Goal: Information Seeking & Learning: Learn about a topic

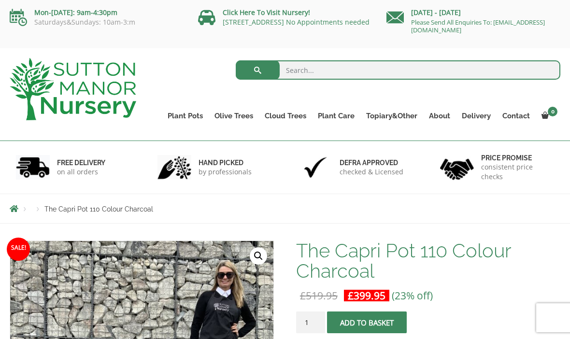
click at [192, 116] on link "Plant Pots" at bounding box center [185, 116] width 47 height 14
click at [0, 0] on link "100% Italian Terracotta" at bounding box center [0, 0] width 0 height 0
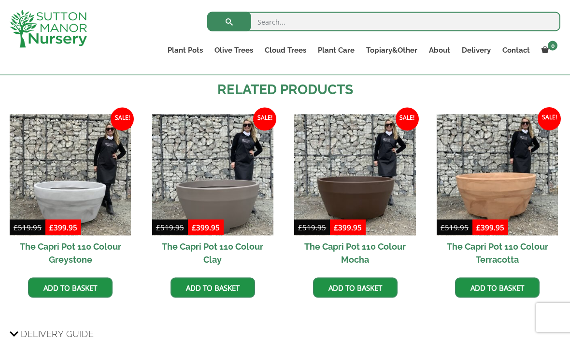
scroll to position [588, 0]
click at [377, 196] on img at bounding box center [354, 174] width 121 height 121
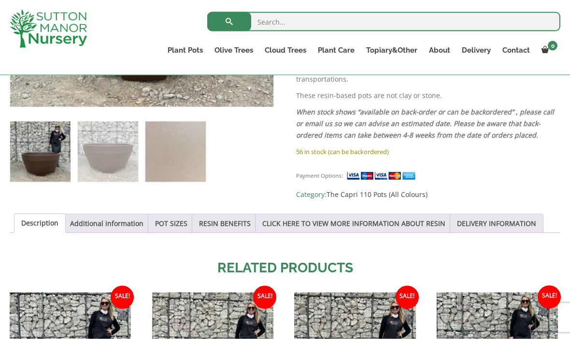
scroll to position [377, 0]
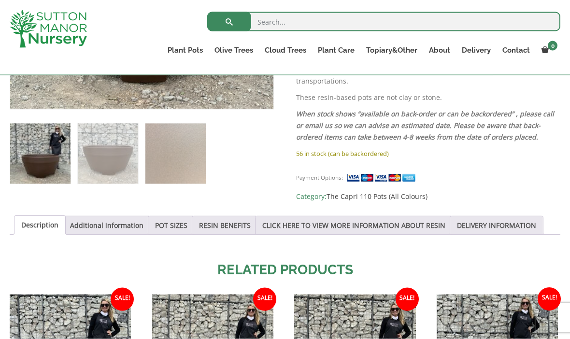
click at [516, 216] on link "DELIVERY INFORMATION" at bounding box center [496, 225] width 79 height 18
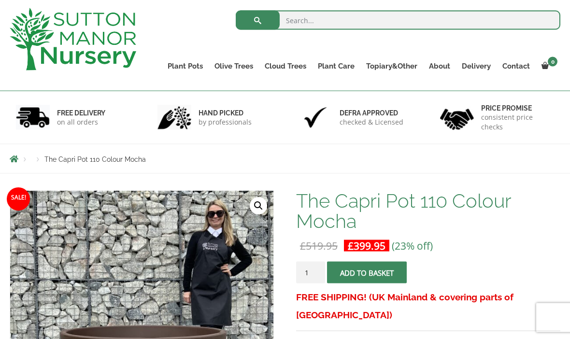
scroll to position [0, 0]
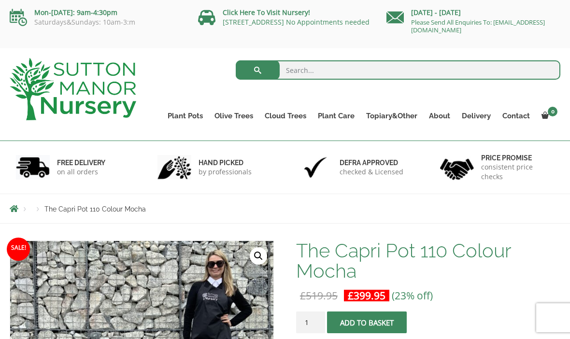
click at [294, 114] on link "Cloud Trees" at bounding box center [285, 116] width 53 height 14
click at [260, 70] on button "submit" at bounding box center [258, 69] width 44 height 19
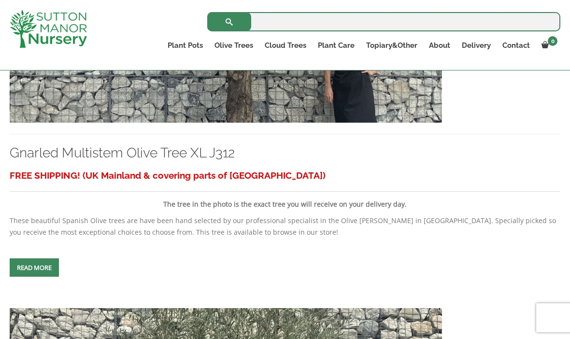
scroll to position [2326, 0]
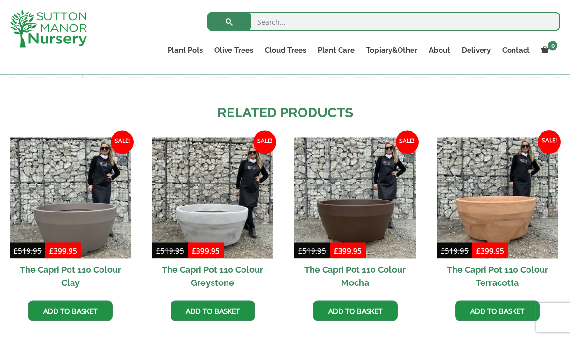
scroll to position [565, 0]
click at [376, 206] on img at bounding box center [354, 197] width 121 height 121
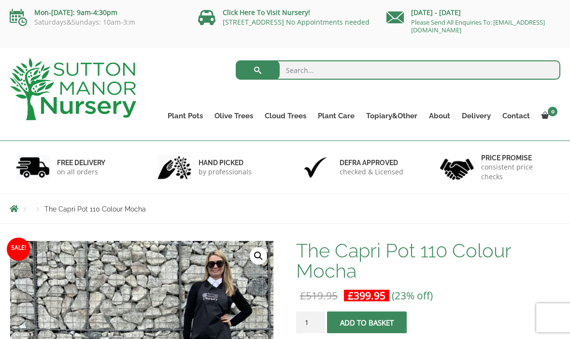
click at [0, 0] on link "The Atlantis Pots" at bounding box center [0, 0] width 0 height 0
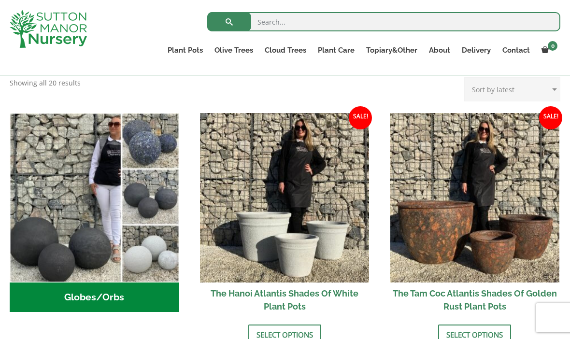
scroll to position [293, 0]
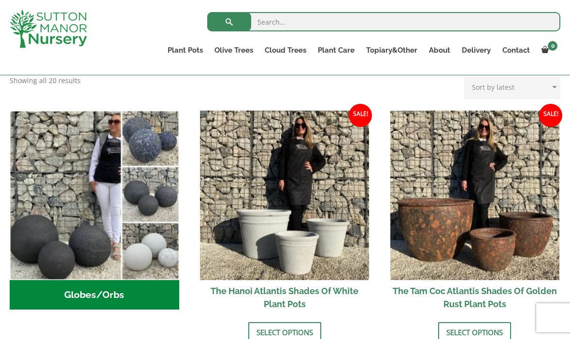
click at [485, 248] on img at bounding box center [474, 195] width 169 height 169
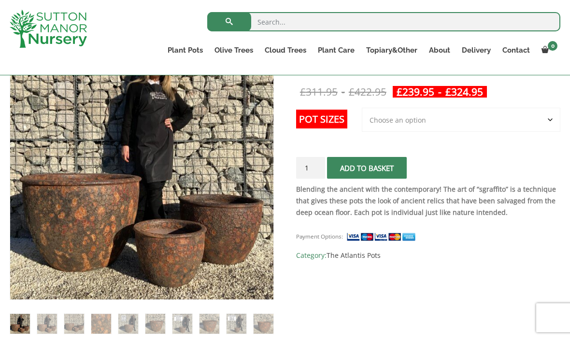
scroll to position [174, 0]
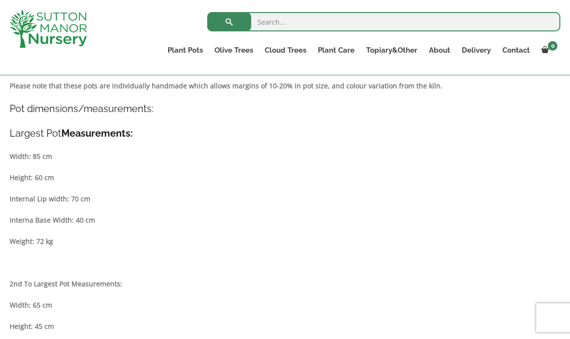
scroll to position [497, 0]
click at [101, 134] on strong "Measurements:" at bounding box center [96, 134] width 71 height 12
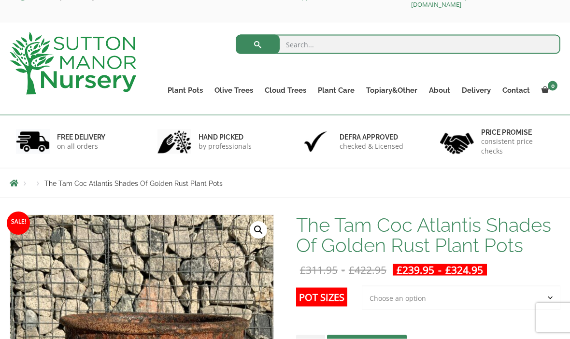
scroll to position [0, 0]
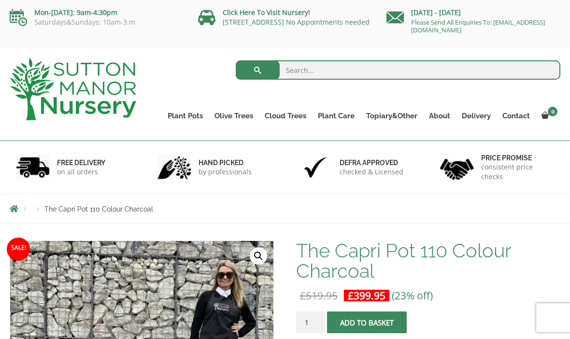
click at [0, 0] on link "Vietnamese Pots" at bounding box center [0, 0] width 0 height 0
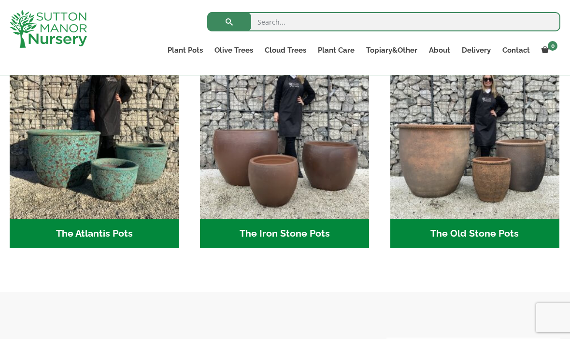
scroll to position [533, 0]
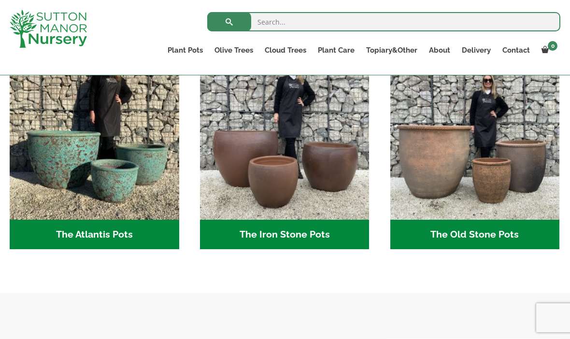
click at [310, 230] on h2 "The Iron Stone Pots (6)" at bounding box center [284, 235] width 169 height 30
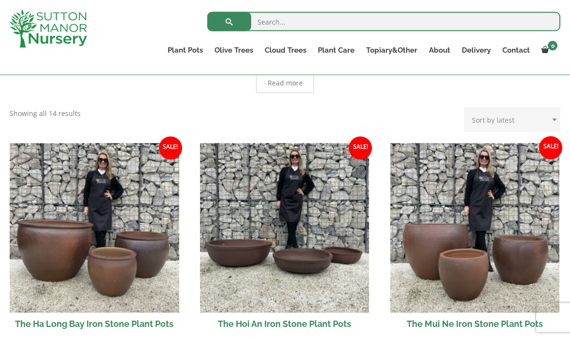
scroll to position [277, 0]
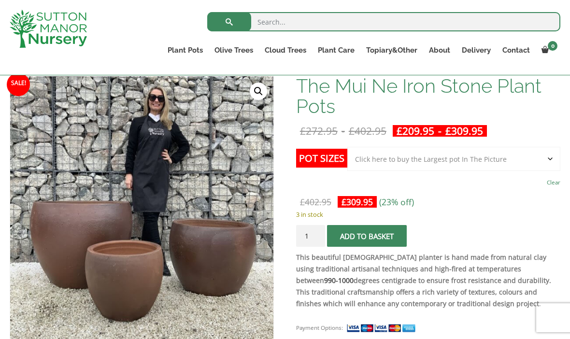
scroll to position [123, 0]
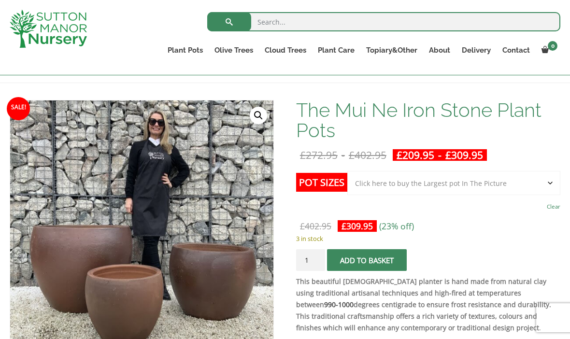
click at [256, 278] on img at bounding box center [251, 341] width 483 height 483
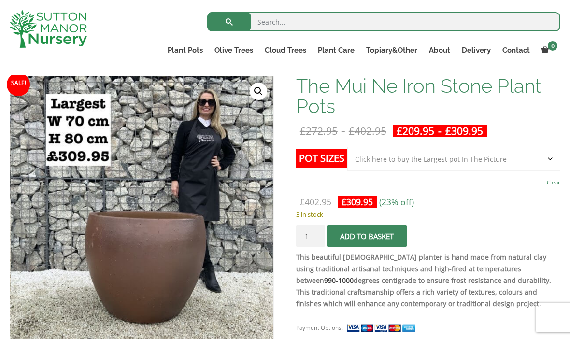
scroll to position [149, 0]
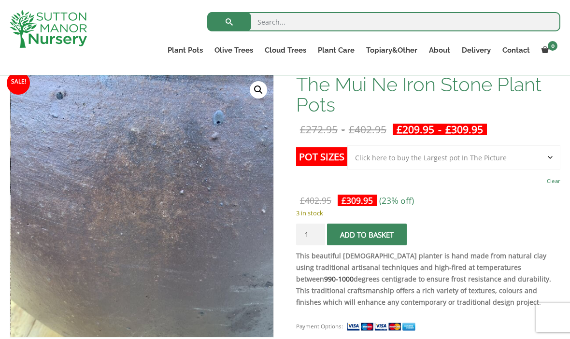
click at [260, 91] on link "🔍" at bounding box center [258, 89] width 17 height 17
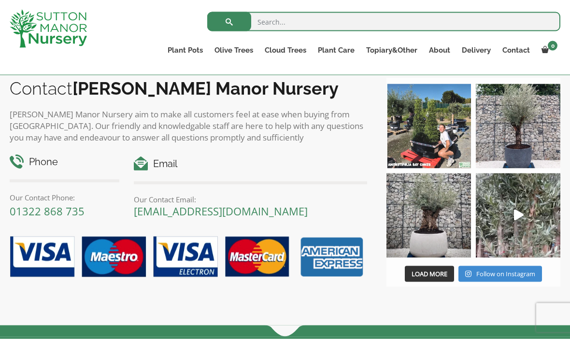
scroll to position [1402, 0]
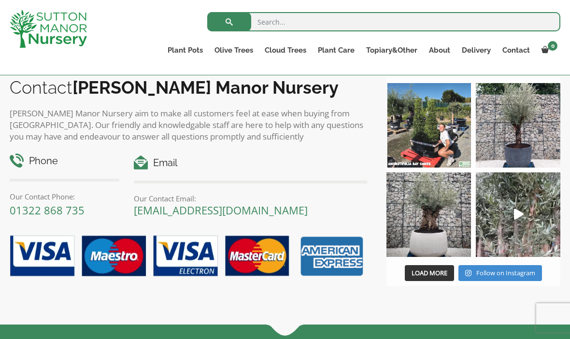
click at [520, 218] on icon "Play" at bounding box center [519, 214] width 10 height 11
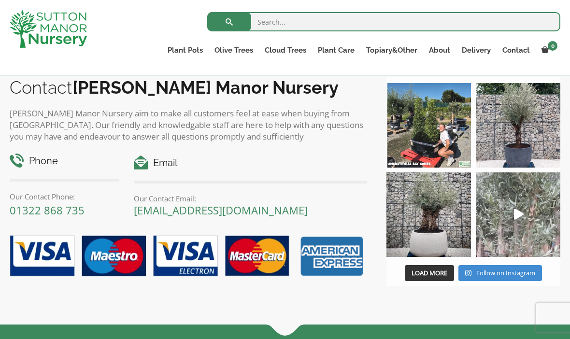
scroll to position [1419, 0]
